Goal: Check status: Check status

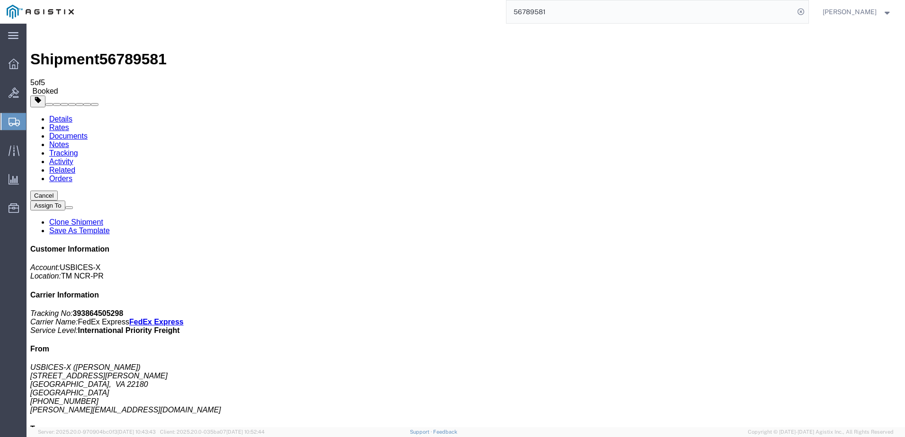
click at [606, 14] on input "56789581" at bounding box center [650, 11] width 288 height 23
type input "PUR397896"
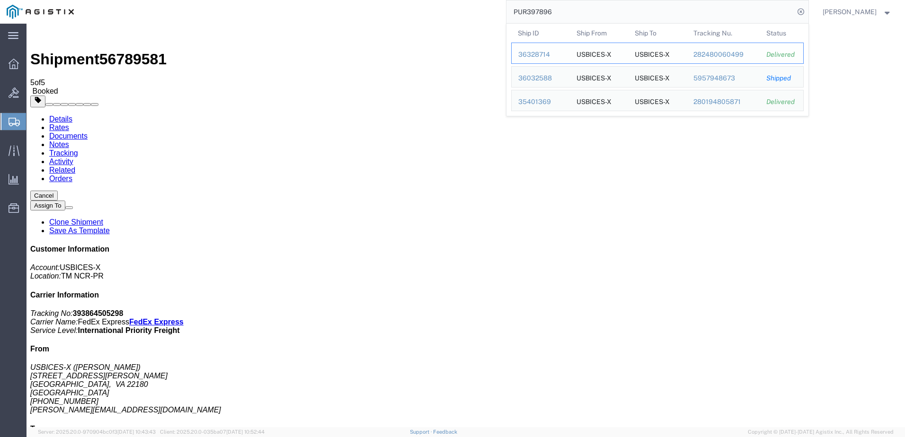
click at [551, 54] on div "36328714" at bounding box center [540, 55] width 45 height 10
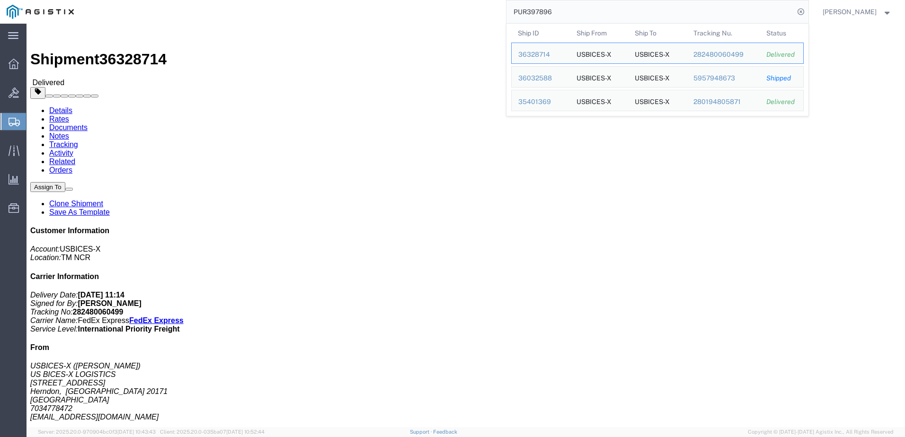
click at [599, 10] on input "PUR397896" at bounding box center [650, 11] width 288 height 23
click at [557, 79] on div "36032588" at bounding box center [540, 78] width 45 height 10
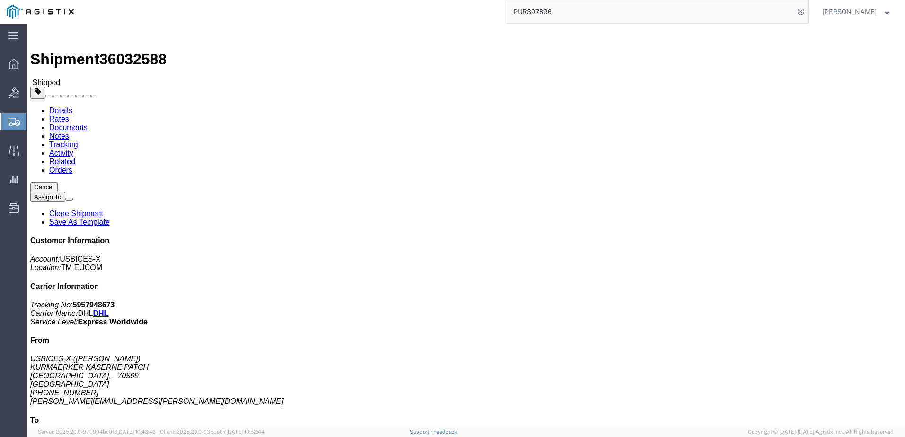
click at [589, 16] on input "PUR397896" at bounding box center [650, 11] width 288 height 23
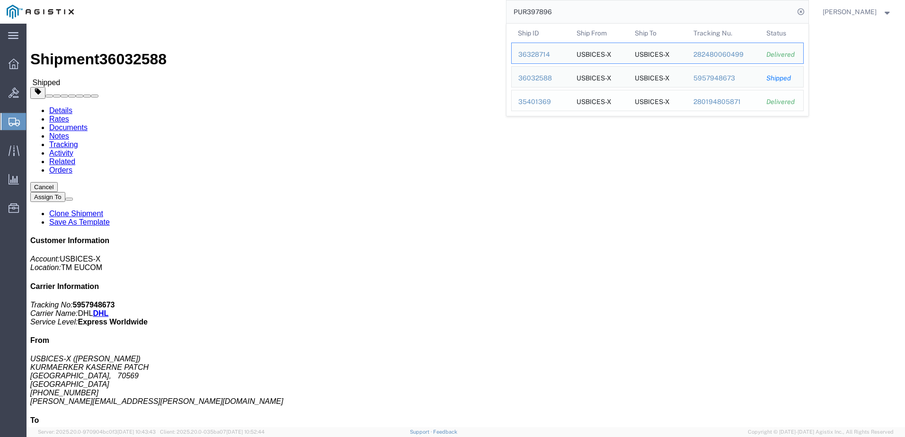
click at [563, 103] on div "35401369" at bounding box center [540, 102] width 45 height 10
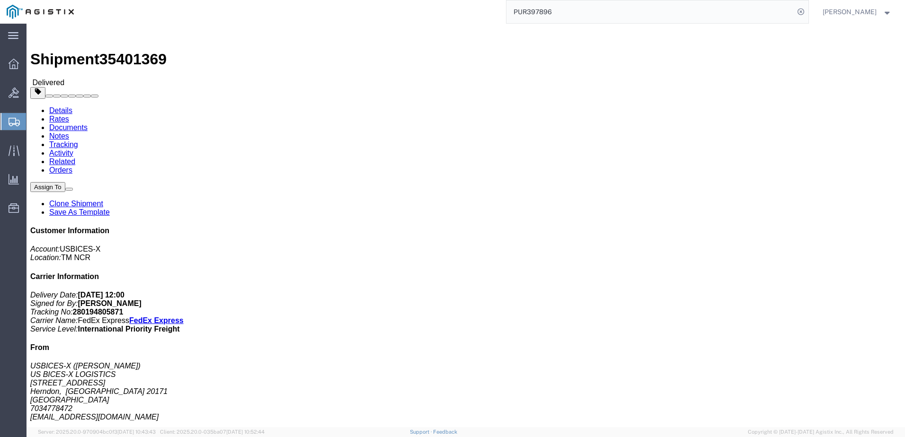
click at [612, 6] on input "PUR397896" at bounding box center [650, 11] width 288 height 23
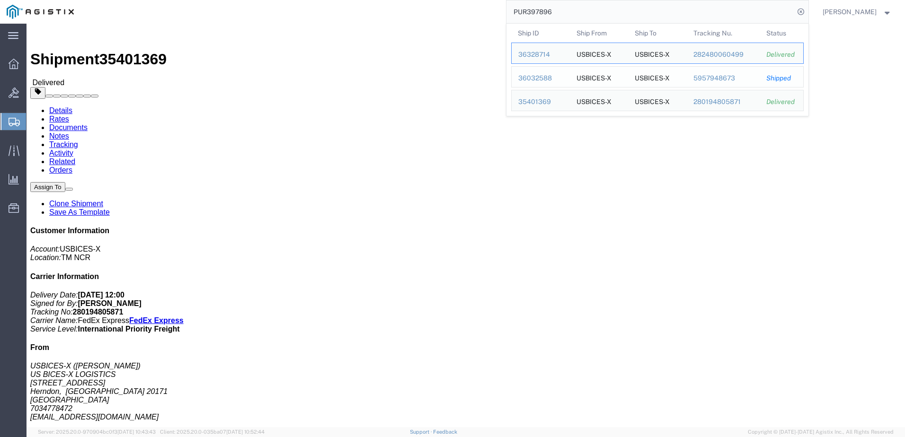
click at [555, 78] on div "36032588" at bounding box center [540, 78] width 45 height 10
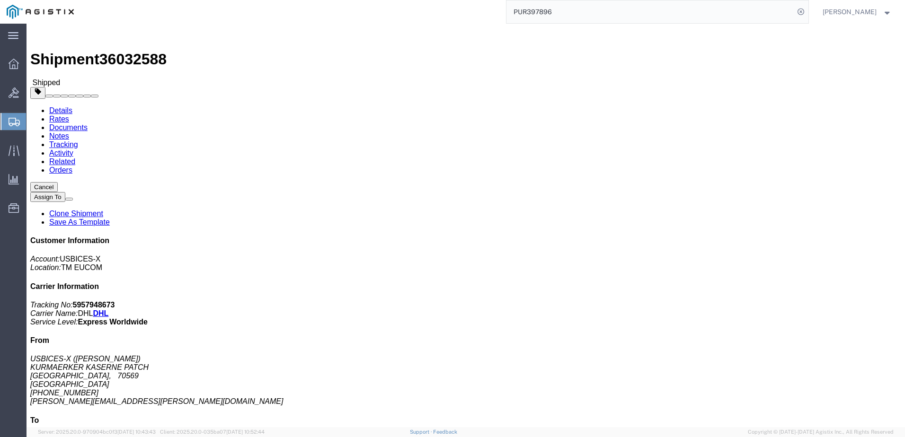
click at [569, 14] on input "PUR397896" at bounding box center [650, 11] width 288 height 23
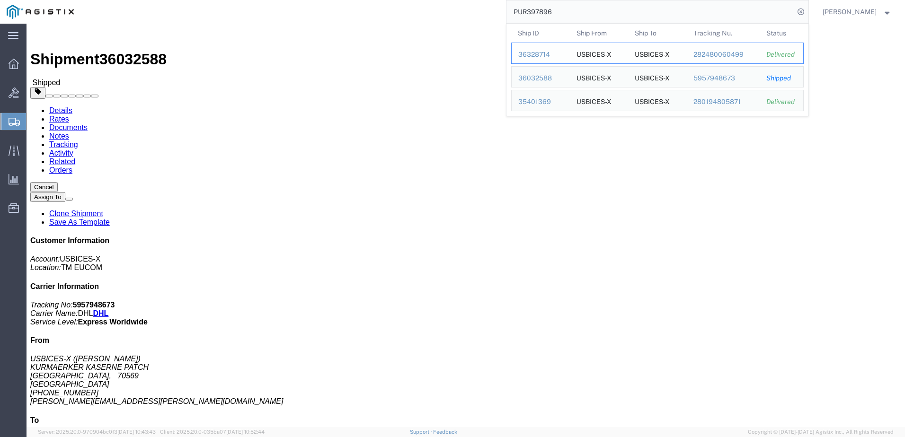
click at [559, 57] on div "36328714" at bounding box center [540, 55] width 45 height 10
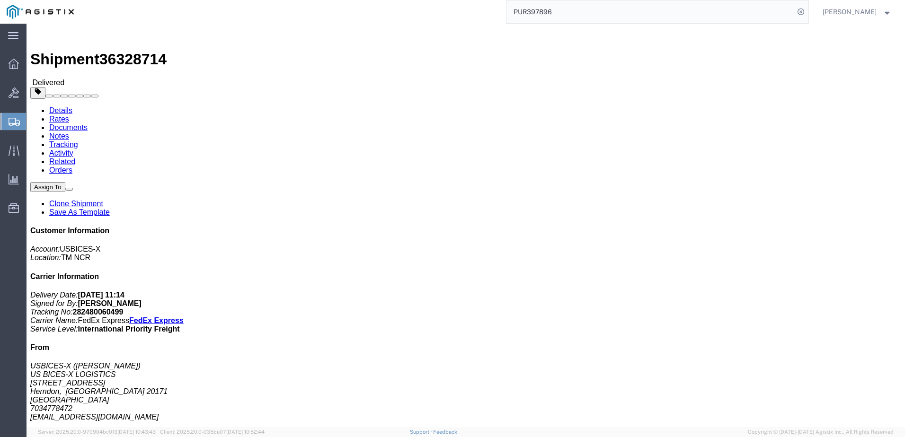
click at [686, 12] on input "PUR397896" at bounding box center [650, 11] width 288 height 23
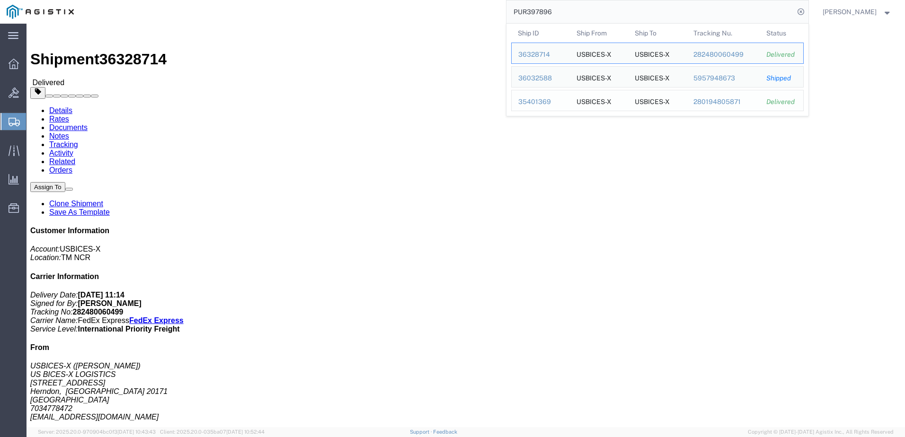
click at [541, 104] on div "35401369" at bounding box center [540, 102] width 45 height 10
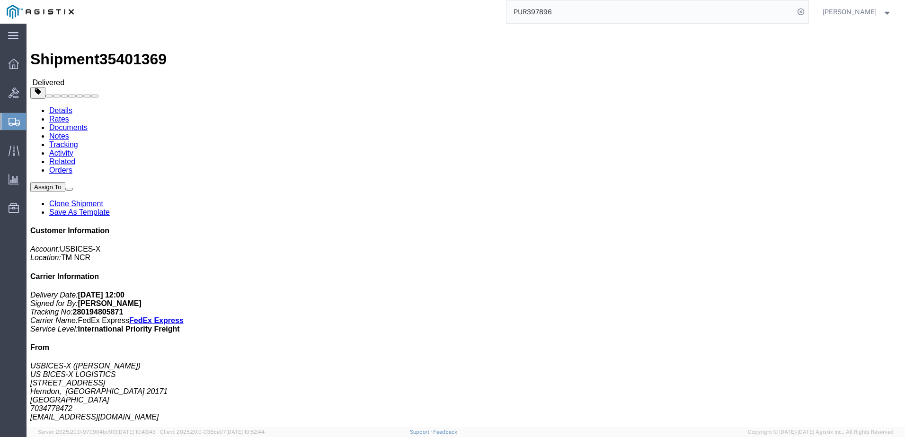
click address "USBICES-X ([PERSON_NAME]) US BICES-X LOGISTICS [STREET_ADDRESS] 7034778472 [EMA…"
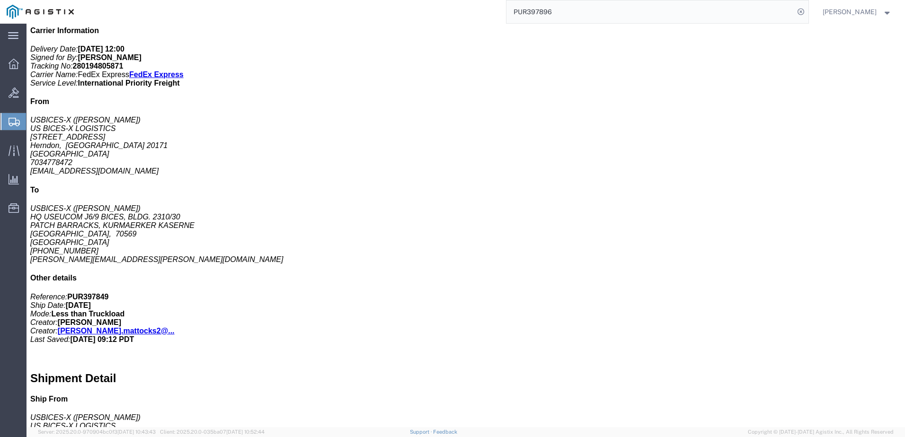
scroll to position [237, 0]
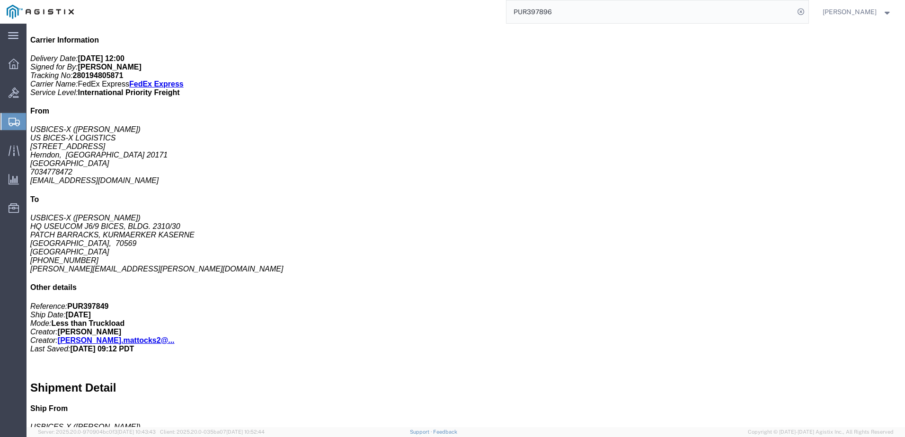
click at [694, 20] on input "PUR397896" at bounding box center [650, 11] width 288 height 23
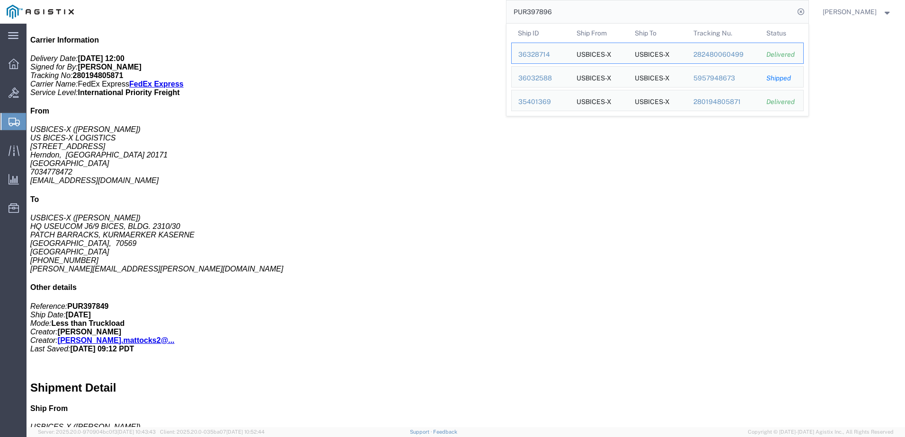
click at [694, 20] on input "PUR397896" at bounding box center [650, 11] width 288 height 23
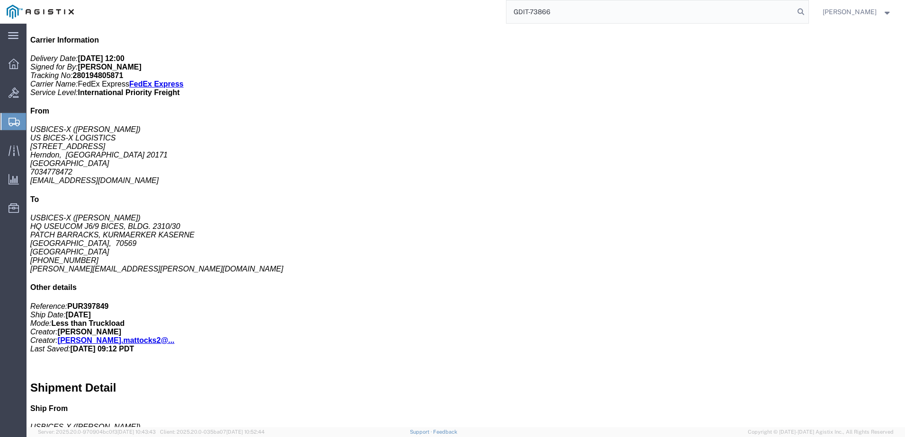
type input "GDIT-73866"
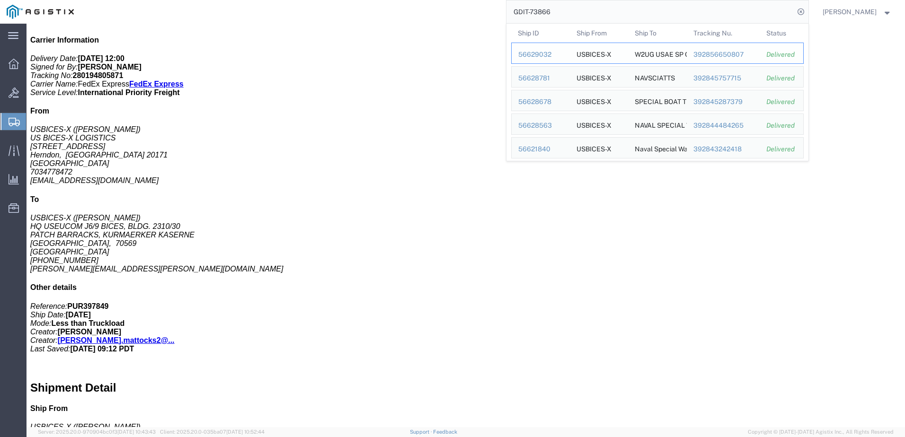
click at [557, 55] on div "56629032" at bounding box center [540, 55] width 45 height 10
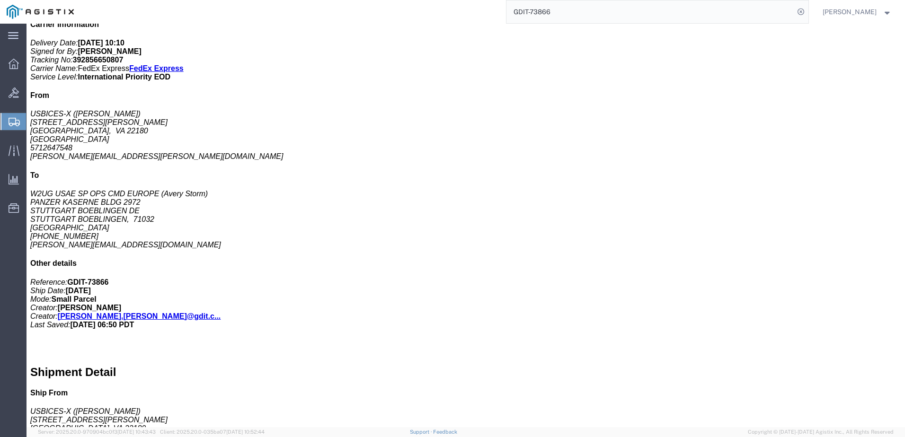
scroll to position [237, 0]
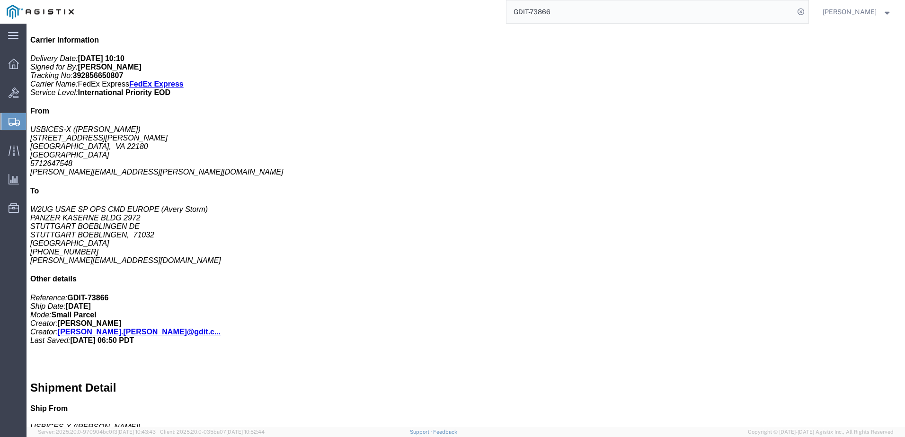
drag, startPoint x: 397, startPoint y: 205, endPoint x: 417, endPoint y: 214, distance: 21.6
click div "1 Cardboard Box(es) Total weight: 39.00 ( 55.00 dim ) LBS Tracking: 39285665080…"
